Goal: Transaction & Acquisition: Purchase product/service

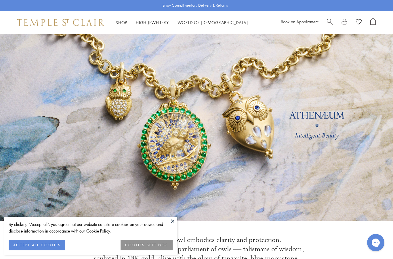
click at [327, 24] on span "Search" at bounding box center [330, 21] width 6 height 6
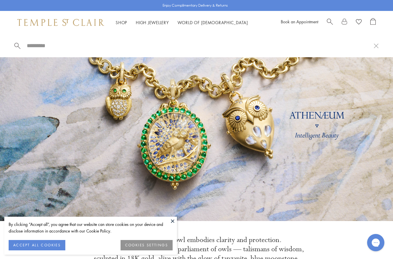
click at [38, 49] on input "search" at bounding box center [200, 45] width 348 height 7
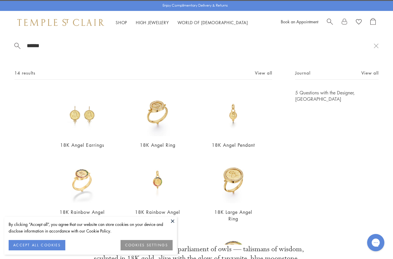
type input "*****"
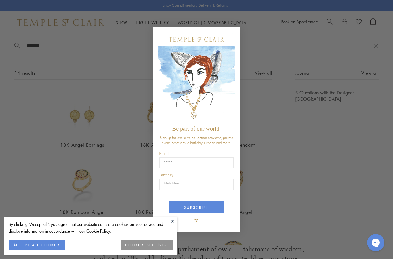
scroll to position [34, 0]
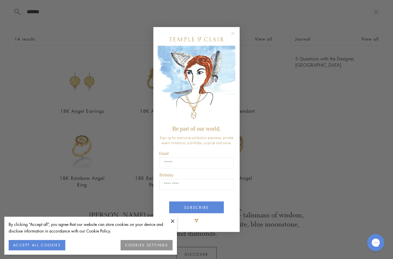
click at [230, 30] on icon "Close dialog" at bounding box center [233, 33] width 7 height 7
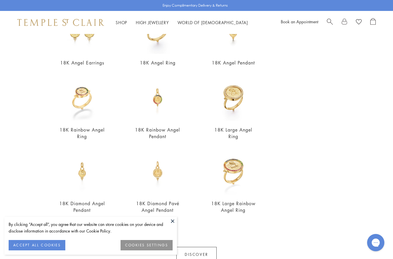
scroll to position [83, 0]
click at [161, 103] on img at bounding box center [157, 96] width 47 height 47
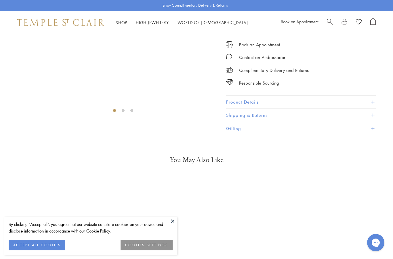
scroll to position [34, 0]
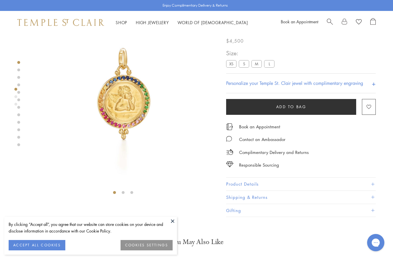
click at [245, 61] on label "S" at bounding box center [244, 63] width 10 height 7
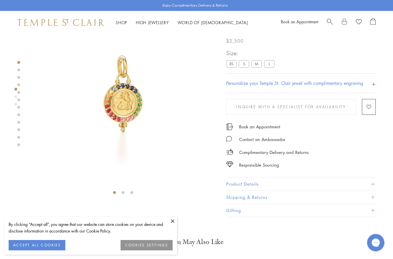
click at [257, 62] on label "M" at bounding box center [257, 63] width 10 height 7
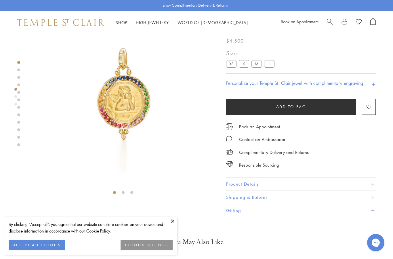
click at [272, 62] on label "L" at bounding box center [269, 63] width 10 height 7
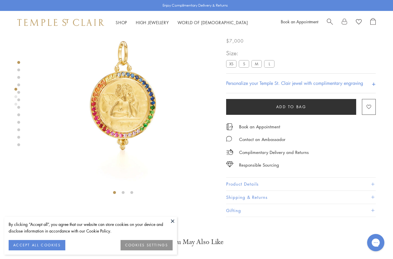
click at [255, 185] on button "Product Details" at bounding box center [301, 184] width 150 height 13
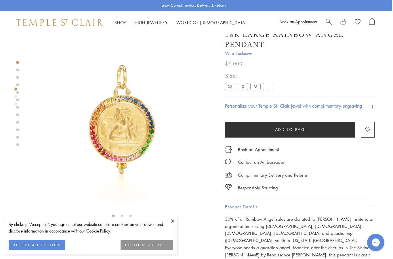
scroll to position [0, 1]
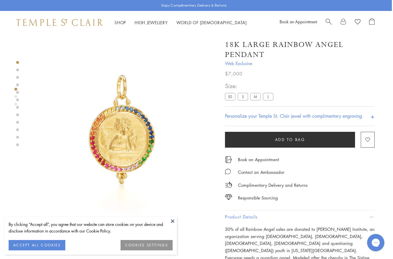
click at [257, 96] on label "M" at bounding box center [256, 96] width 10 height 7
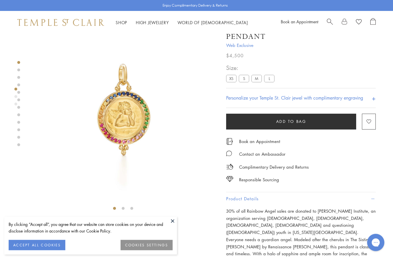
scroll to position [18, 0]
click at [243, 82] on label "S" at bounding box center [244, 78] width 10 height 7
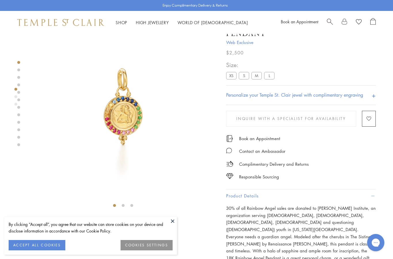
scroll to position [21, 0]
